Goal: Task Accomplishment & Management: Manage account settings

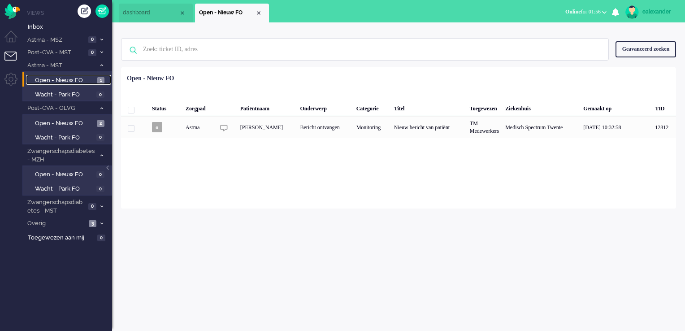
click at [81, 78] on span "Open - Nieuw FO" at bounding box center [65, 80] width 60 height 9
click at [258, 11] on div "Close tab" at bounding box center [258, 12] width 7 height 7
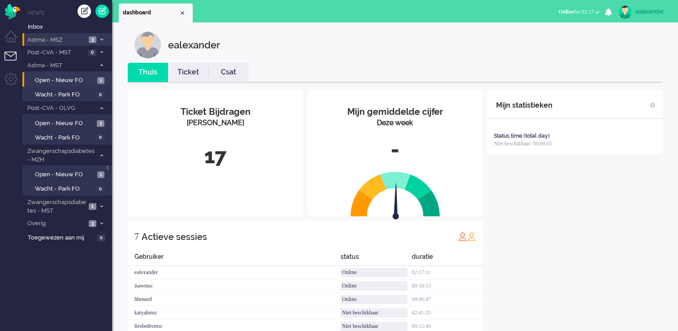
click at [98, 43] on li "Astma - MSZ 3" at bounding box center [67, 39] width 90 height 13
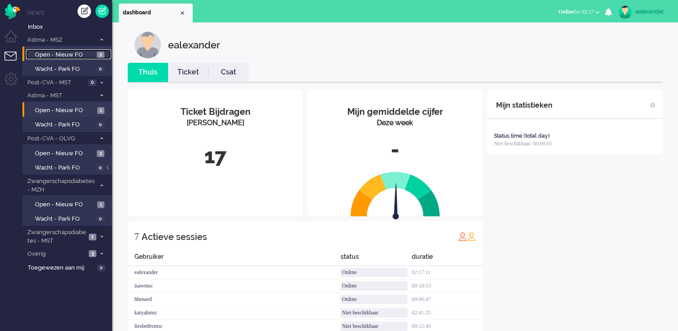
click at [96, 55] on link "Open - Nieuw FO 3" at bounding box center [68, 54] width 85 height 10
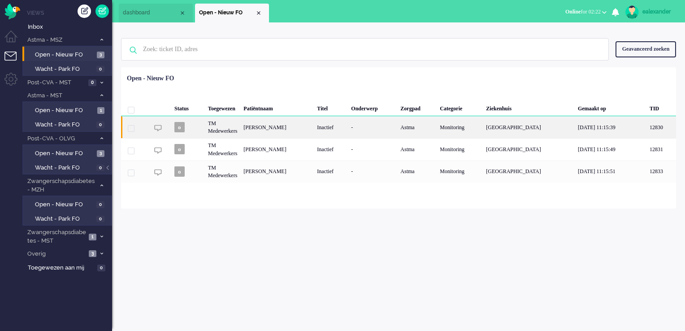
click at [386, 134] on div "-" at bounding box center [372, 127] width 49 height 22
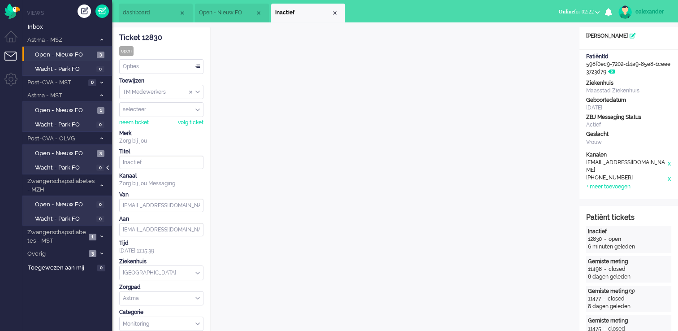
click at [109, 169] on div at bounding box center [108, 171] width 4 height 13
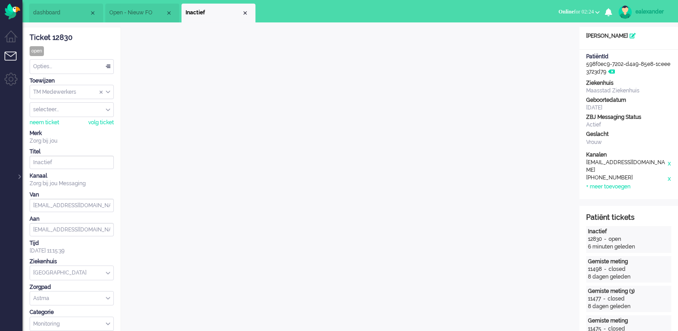
click at [243, 14] on div "Close tab" at bounding box center [245, 12] width 7 height 7
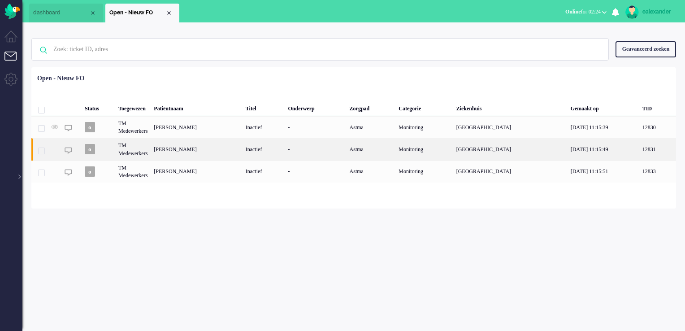
click at [207, 151] on div "[PERSON_NAME]" at bounding box center [196, 149] width 91 height 22
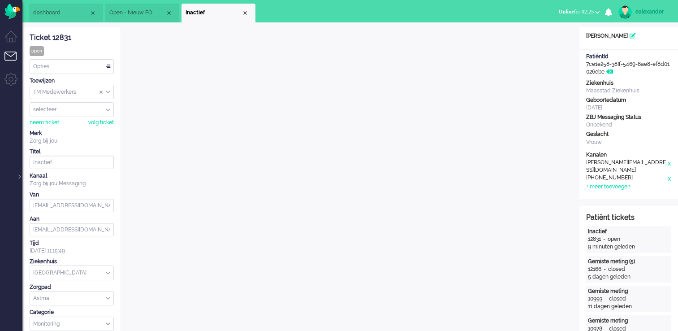
click at [128, 14] on span "Open - Nieuw FO" at bounding box center [137, 13] width 56 height 8
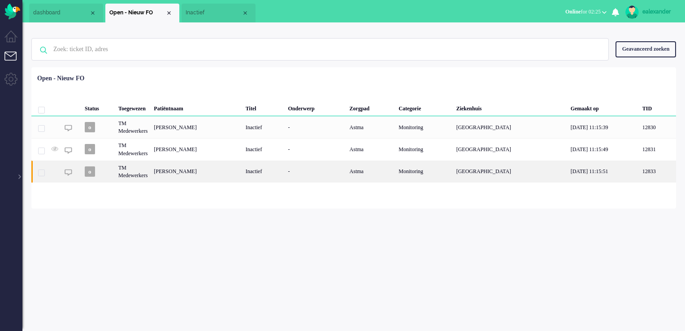
click at [185, 171] on div "[PERSON_NAME]" at bounding box center [196, 172] width 91 height 22
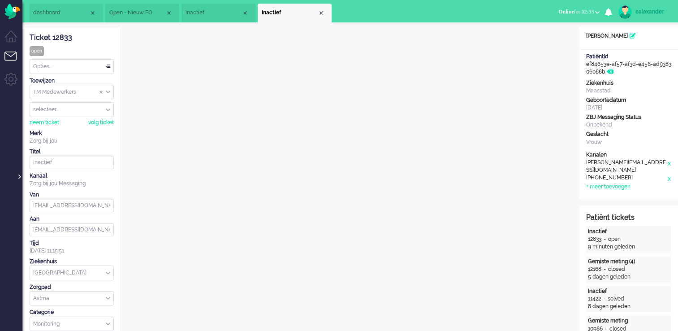
click at [19, 174] on div at bounding box center [19, 171] width 4 height 13
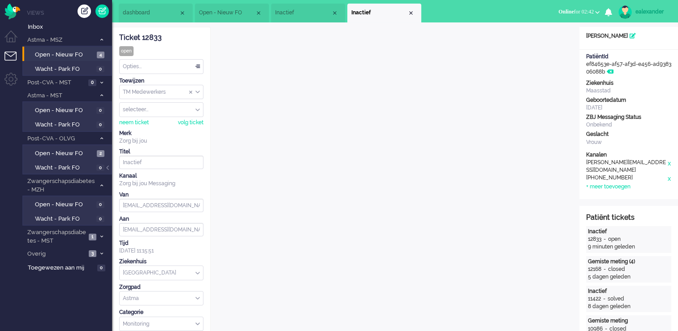
click at [232, 13] on span "Open - Nieuw FO" at bounding box center [227, 13] width 56 height 8
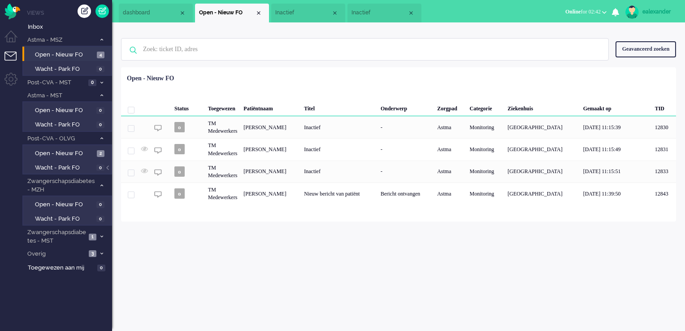
click at [294, 12] on span "Inactief" at bounding box center [303, 13] width 56 height 8
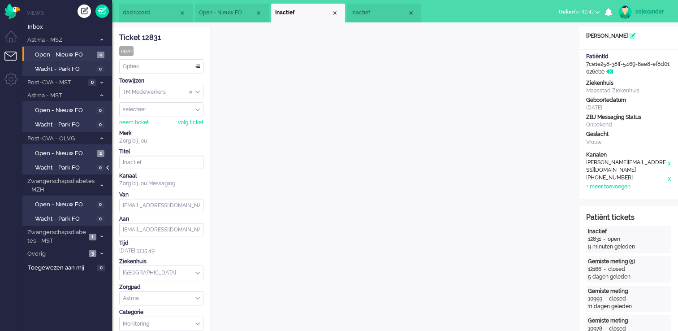
click at [109, 169] on div at bounding box center [108, 171] width 4 height 13
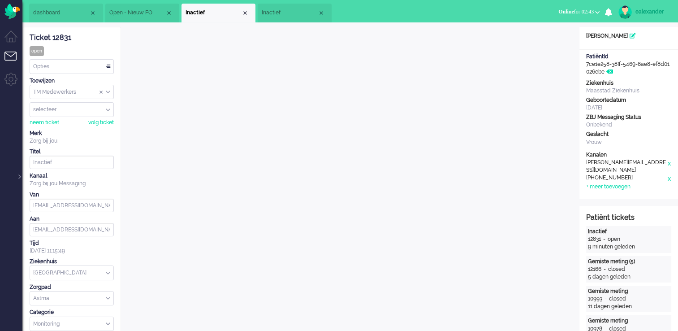
click at [414, 14] on div "dashboard Open - Nieuw FO Inactief Inactief Inactief X" at bounding box center [350, 11] width 656 height 22
drag, startPoint x: 73, startPoint y: 37, endPoint x: 31, endPoint y: 39, distance: 41.7
click at [31, 39] on div "Ticket 12831" at bounding box center [72, 38] width 84 height 10
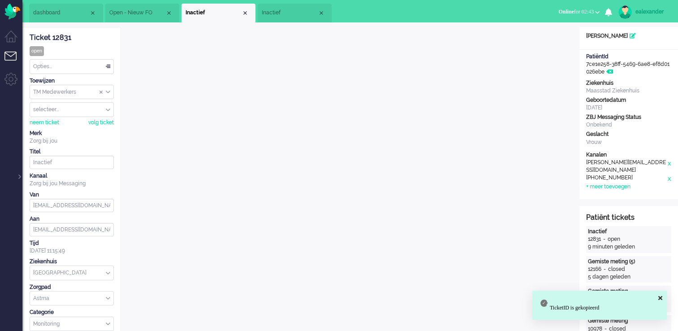
copy div "Ticket 12831"
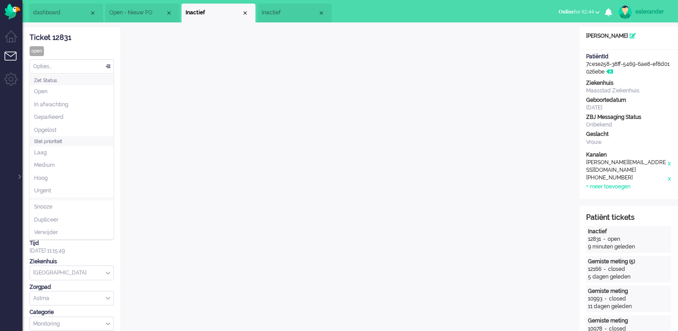
click at [104, 67] on div "Opties..." at bounding box center [71, 67] width 83 height 14
click at [59, 126] on li "Opgelost" at bounding box center [71, 130] width 83 height 13
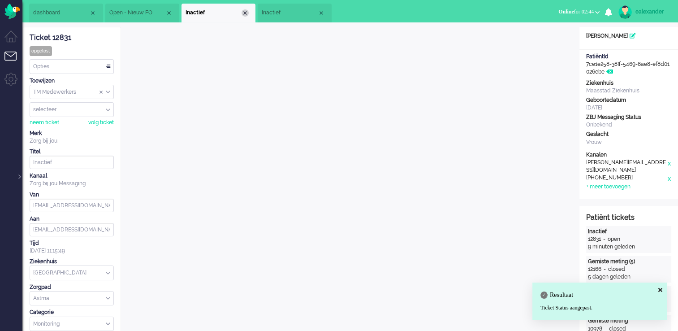
click at [246, 12] on div "Close tab" at bounding box center [245, 12] width 7 height 7
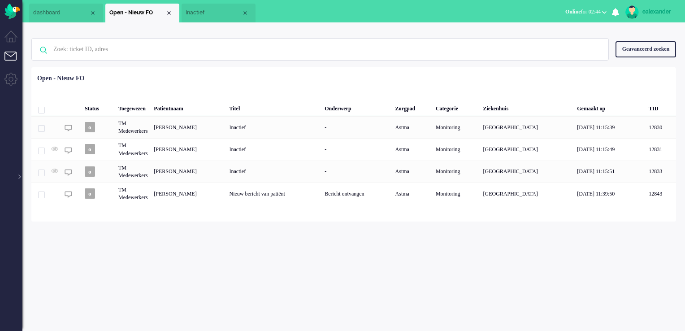
click at [208, 17] on span "Inactief" at bounding box center [214, 13] width 56 height 8
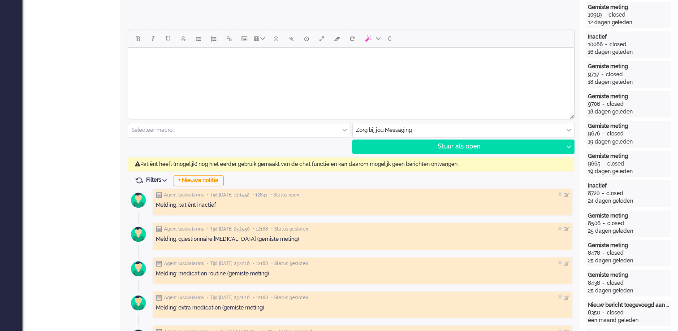
scroll to position [404, 0]
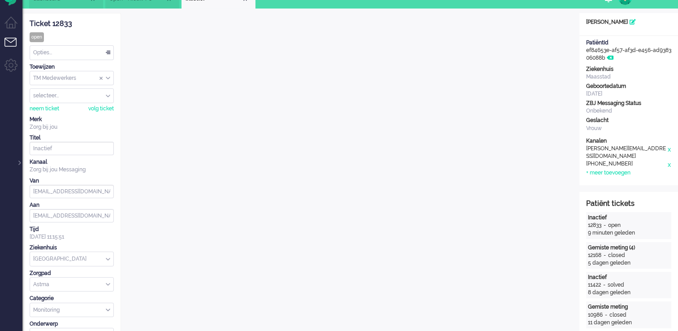
scroll to position [0, 0]
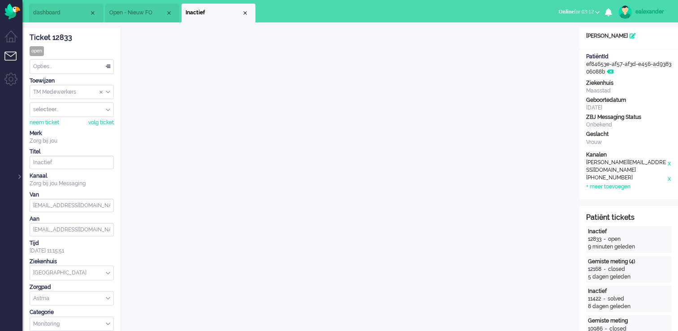
drag, startPoint x: 73, startPoint y: 40, endPoint x: 52, endPoint y: 38, distance: 20.8
click at [52, 38] on div "Ticket 12833" at bounding box center [72, 38] width 84 height 10
copy div "12833"
click at [245, 15] on div "Close tab" at bounding box center [245, 12] width 7 height 7
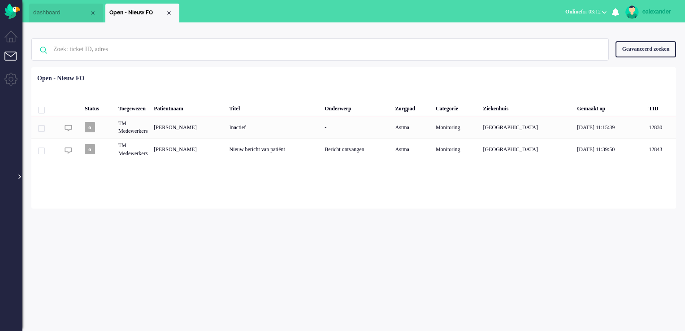
click at [19, 178] on div at bounding box center [19, 171] width 4 height 13
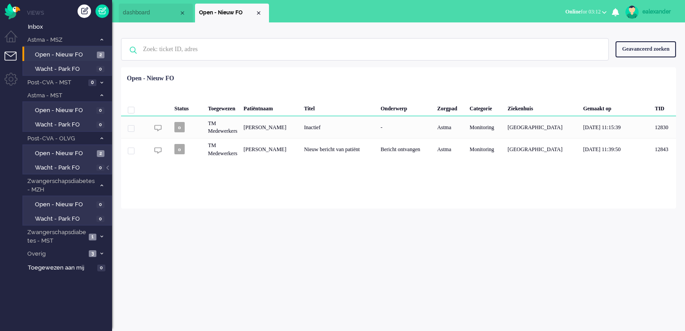
click at [661, 11] on div "ealexander" at bounding box center [660, 11] width 34 height 9
click at [627, 58] on link "Instellingen" at bounding box center [646, 60] width 67 height 9
select select
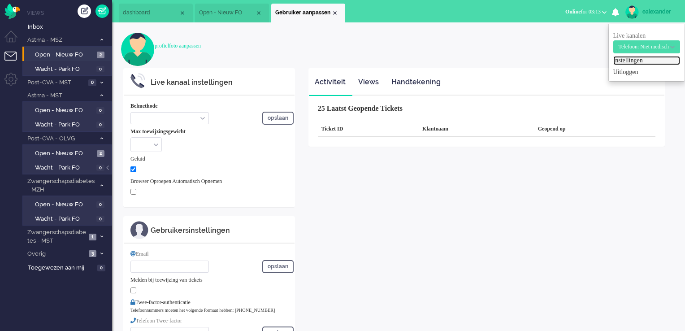
select select "inbound-new"
type input "[PHONE_NUMBER]"
checkbox input "true"
type input "[PERSON_NAME][EMAIL_ADDRESS][DOMAIN_NAME]"
type input "[PHONE_NUMBER]"
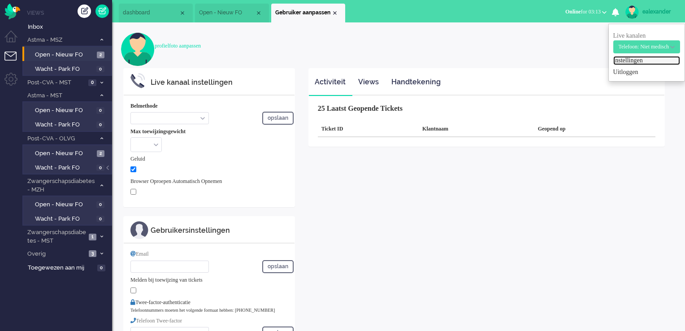
select select "nl"
select select "en_GB"
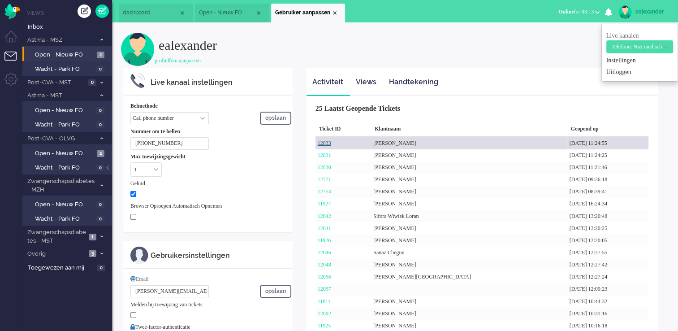
click at [325, 145] on link "12833" at bounding box center [324, 143] width 13 height 6
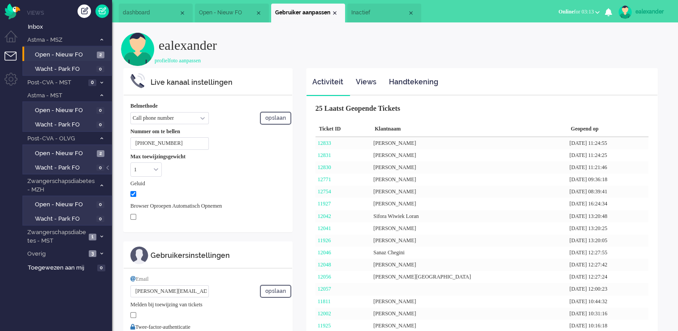
click at [378, 13] on span "Inactief" at bounding box center [380, 13] width 56 height 8
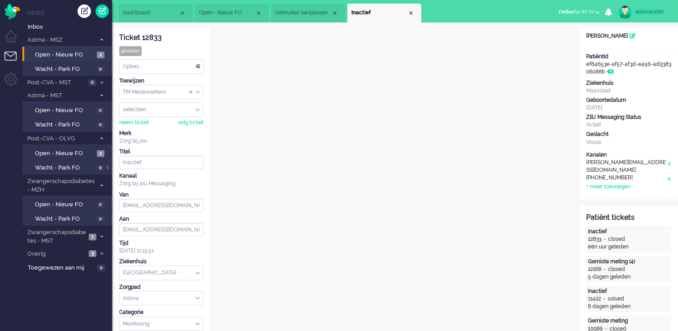
click at [596, 11] on b "button" at bounding box center [597, 12] width 4 height 3
click at [565, 32] on label "Niet beschikbaar" at bounding box center [562, 30] width 71 height 8
